Goal: Use online tool/utility: Utilize a website feature to perform a specific function

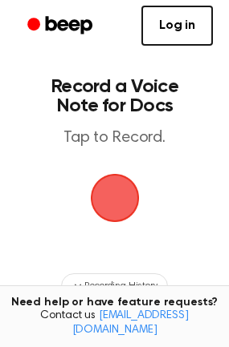
click at [116, 209] on span "button" at bounding box center [114, 198] width 45 height 45
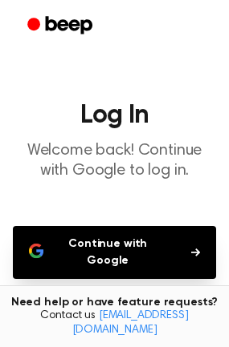
click at [172, 238] on button "Continue with Google" at bounding box center [114, 252] width 203 height 53
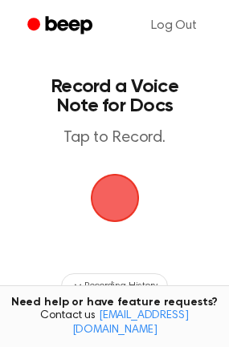
click at [116, 200] on span "button" at bounding box center [114, 198] width 45 height 45
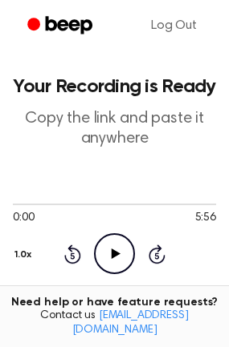
click at [111, 257] on icon "Play Audio" at bounding box center [114, 254] width 41 height 41
click at [114, 256] on icon "Pause Audio" at bounding box center [114, 254] width 41 height 41
click at [114, 256] on icon at bounding box center [116, 254] width 9 height 10
click at [23, 201] on div at bounding box center [114, 203] width 203 height 13
